Goal: Find specific fact: Find specific fact

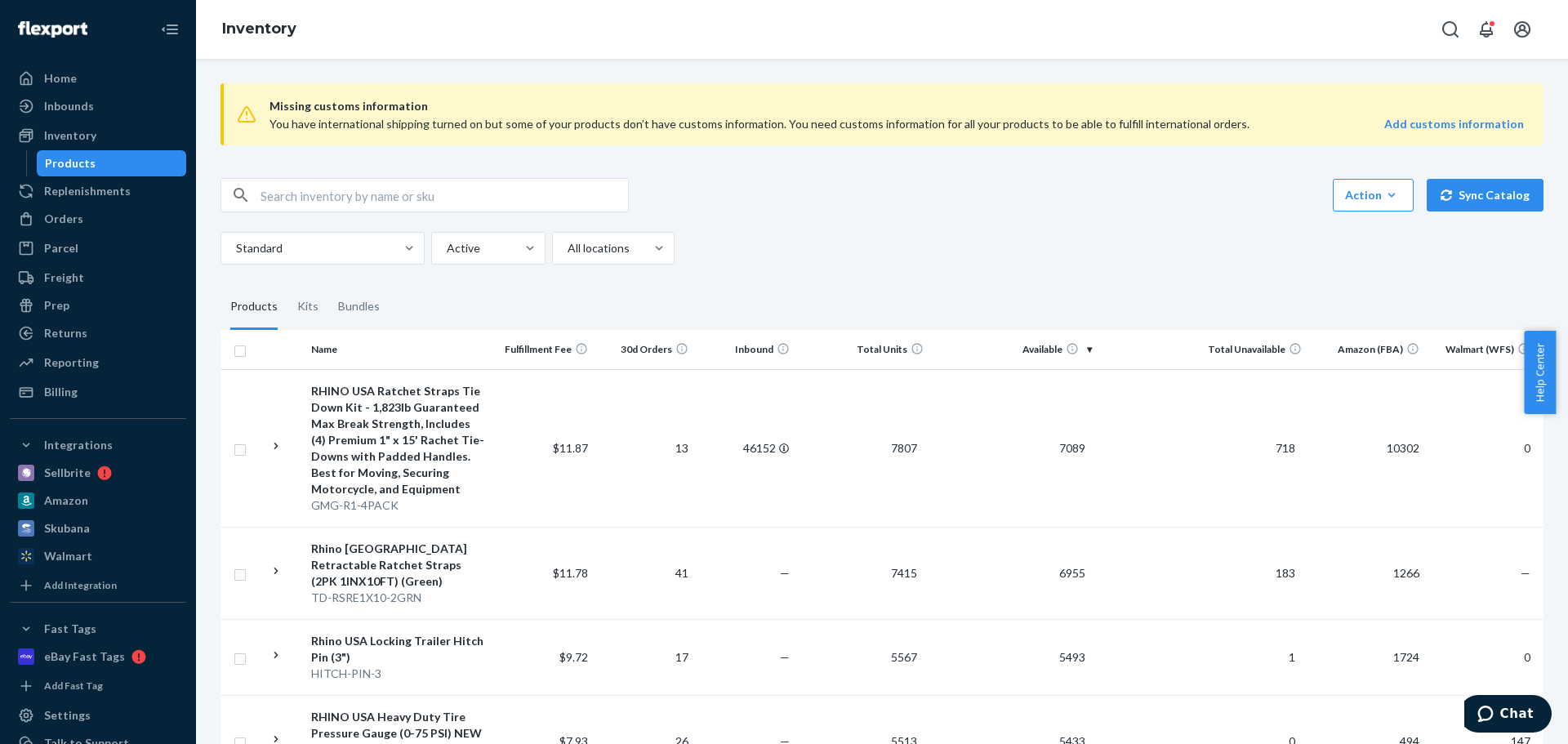
click at [303, 189] on input "text" at bounding box center [444, 196] width 368 height 33
paste input "W3HM4RJD5SHHF"
type input "W3HM4RJD5SHHF"
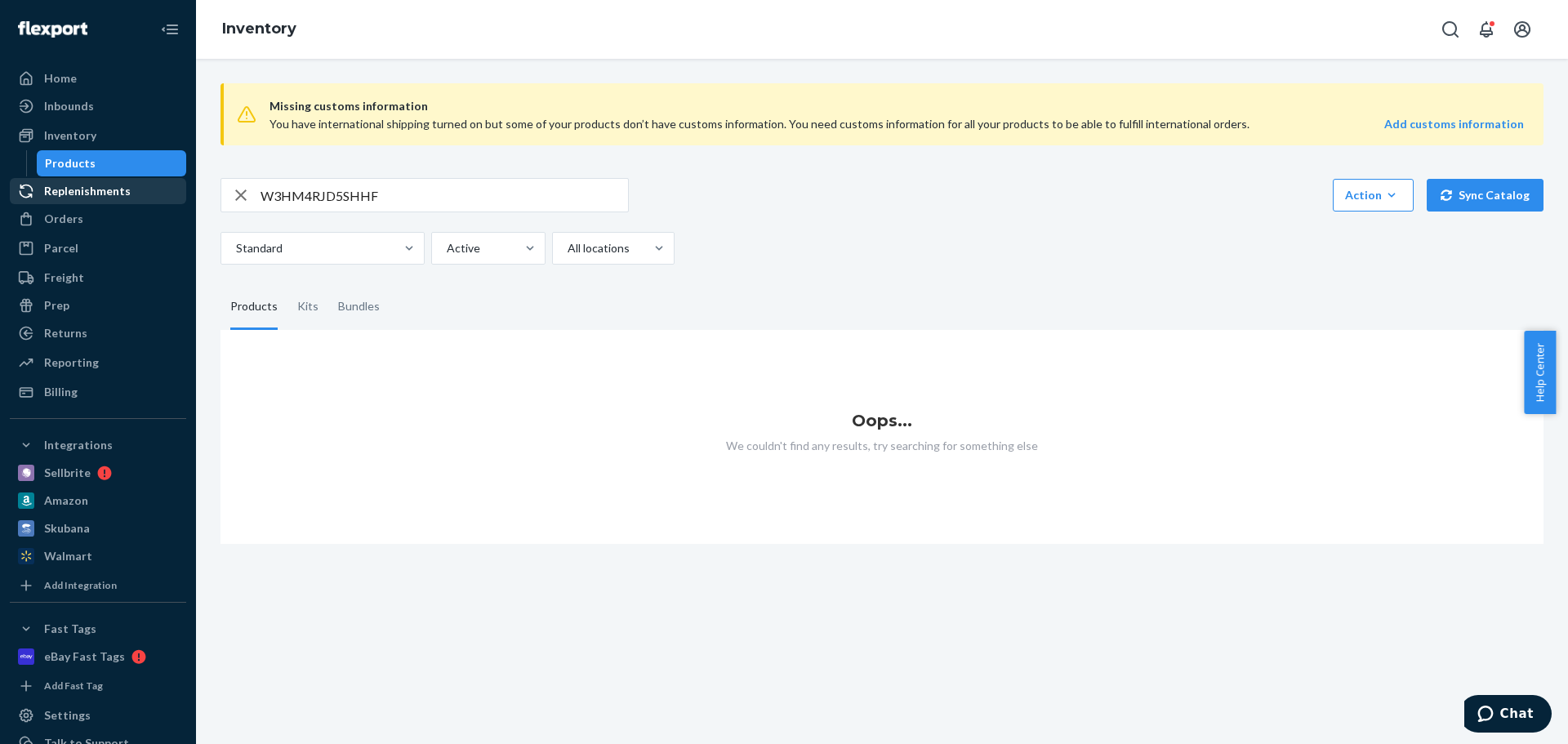
click at [87, 190] on div "Replenishments" at bounding box center [86, 191] width 86 height 16
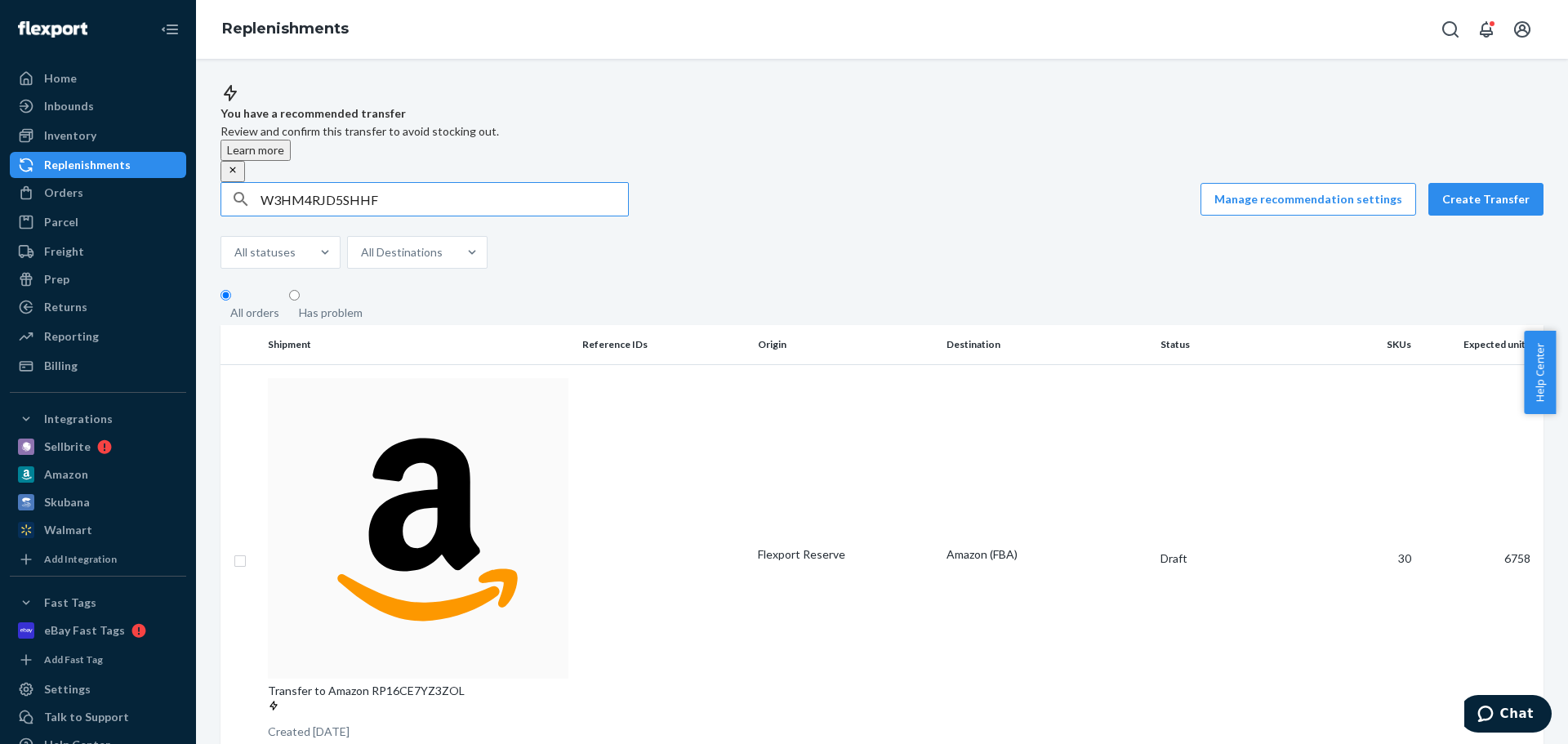
type input "W3HM4RJD5SHHF"
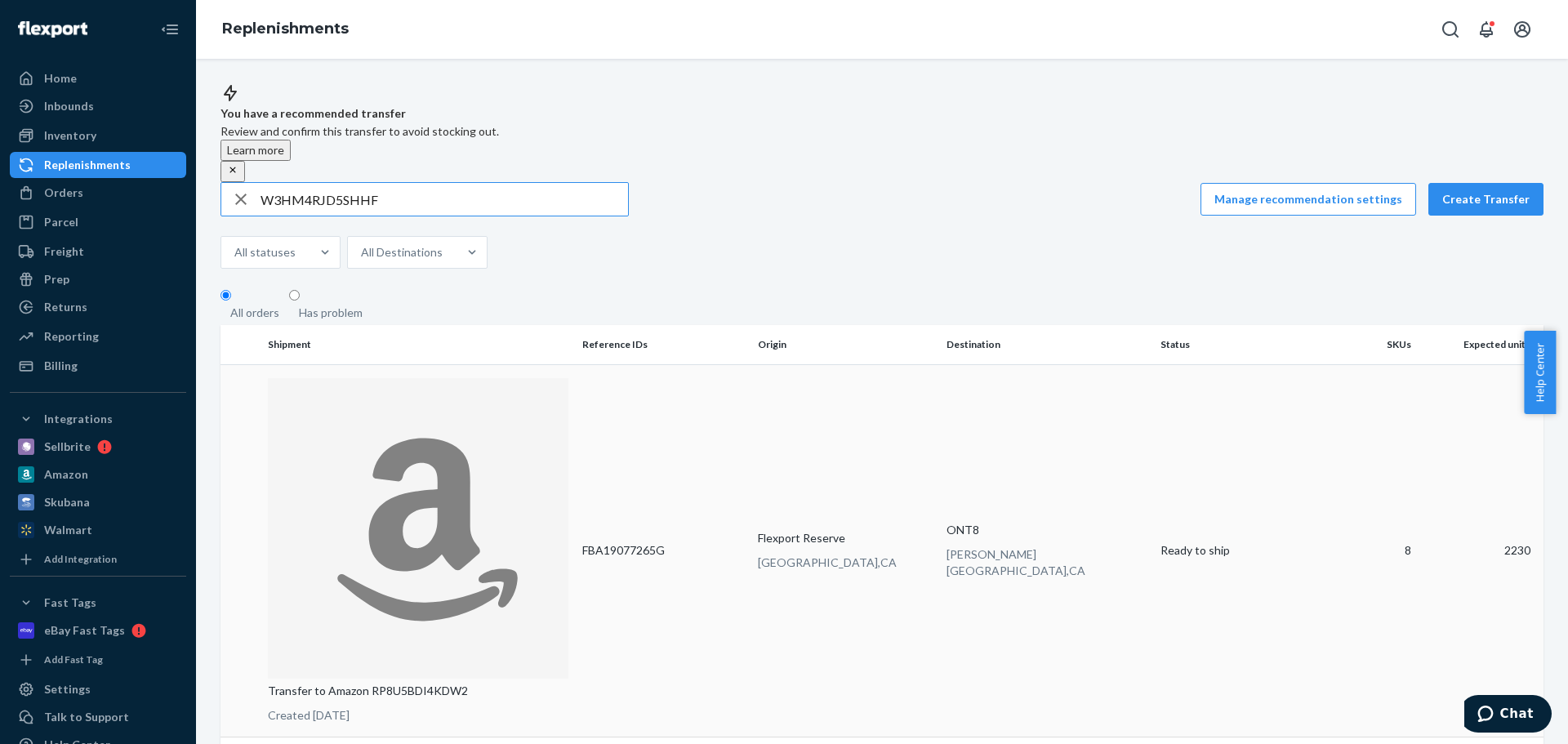
click at [478, 682] on p "Transfer to Amazon RP8U5BDI4KDW2" at bounding box center [418, 690] width 301 height 16
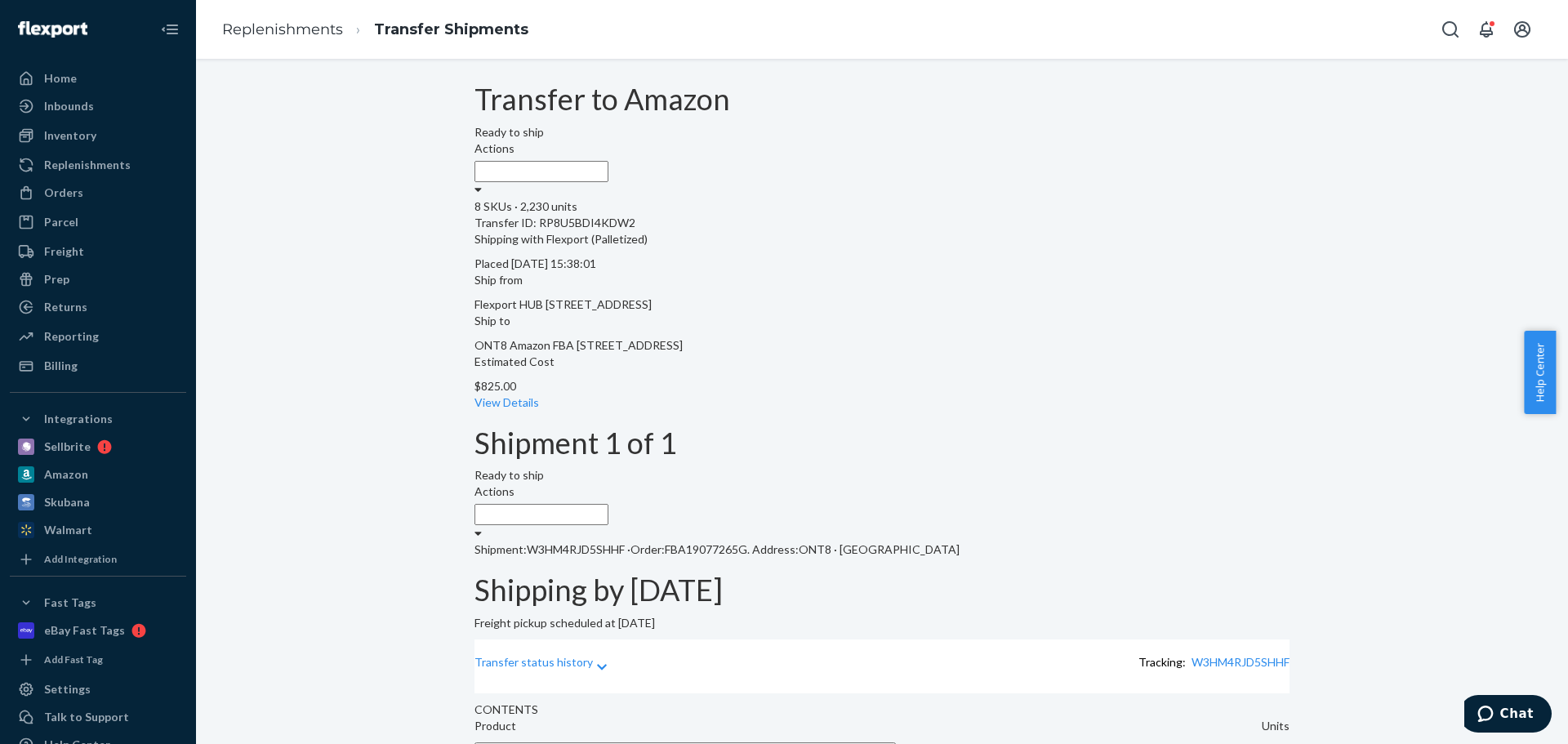
click at [731, 542] on span "FBA19077265G ." at bounding box center [707, 548] width 85 height 14
copy span "FBA19077265G"
